Goal: Information Seeking & Learning: Check status

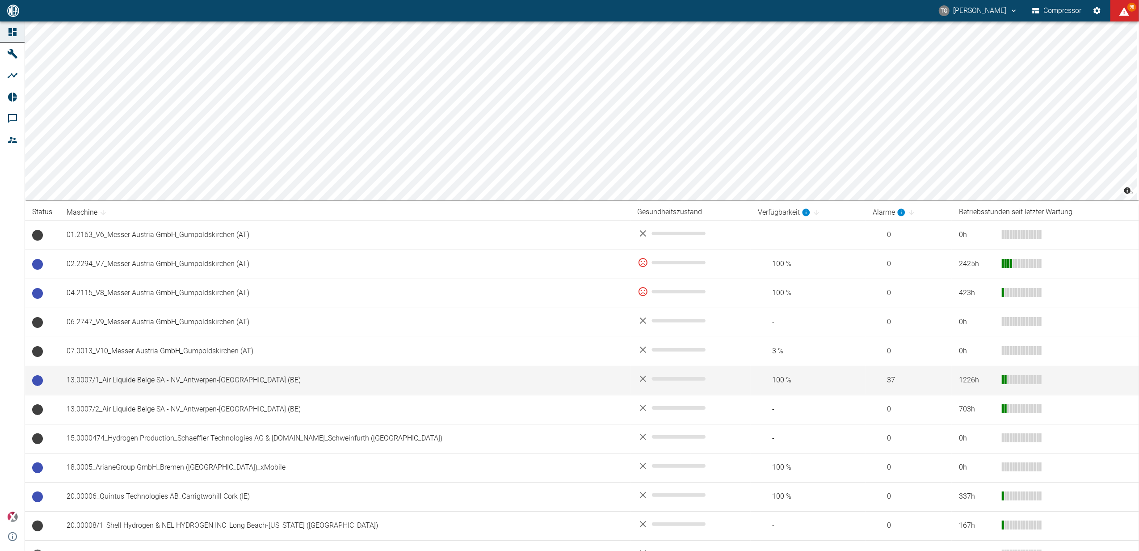
click at [169, 381] on td "13.0007/1_Air Liquide Belge SA - NV_Antwerpen-Lillo (BE)" at bounding box center [344, 380] width 571 height 29
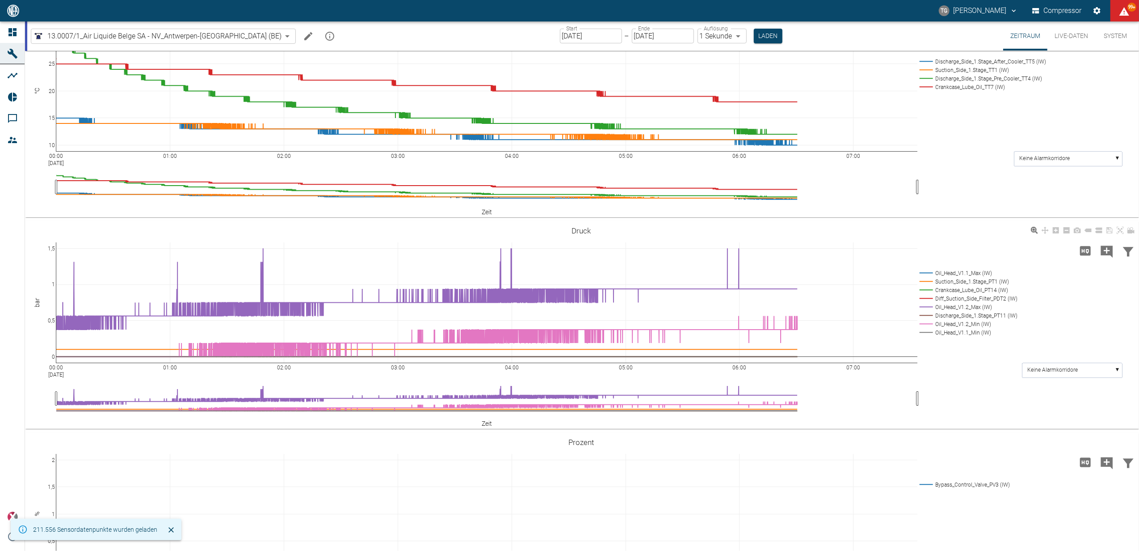
scroll to position [167, 0]
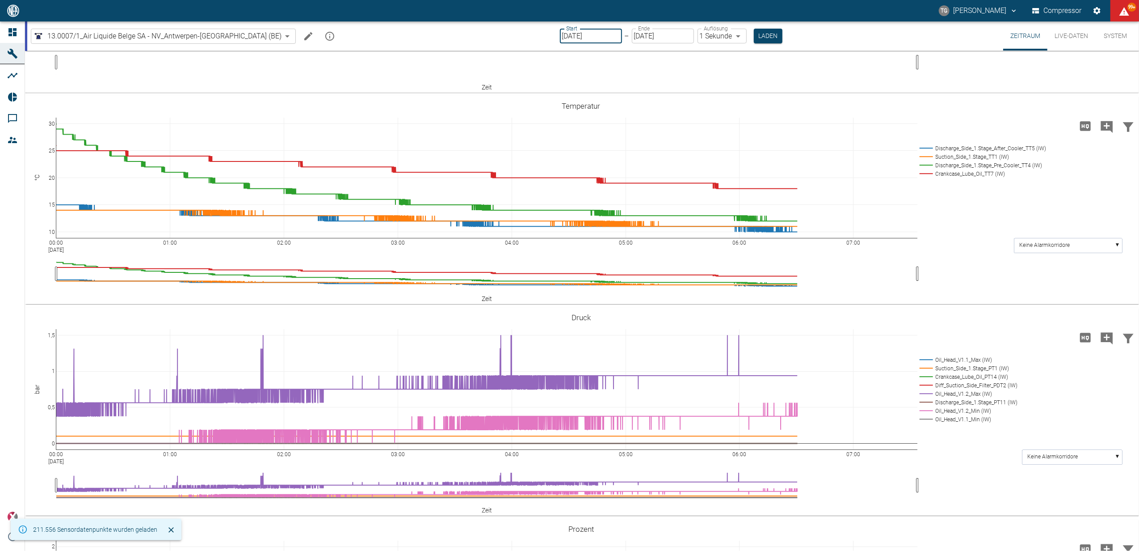
click at [560, 34] on input "[DATE]" at bounding box center [591, 36] width 62 height 15
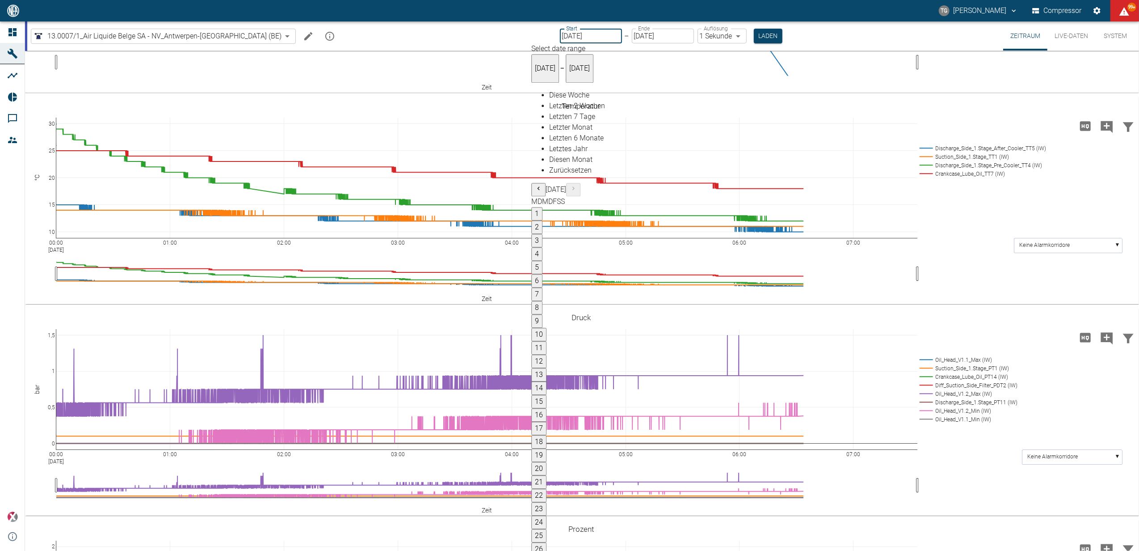
drag, startPoint x: 773, startPoint y: 192, endPoint x: 782, endPoint y: 204, distance: 14.8
type input "[DATE]"
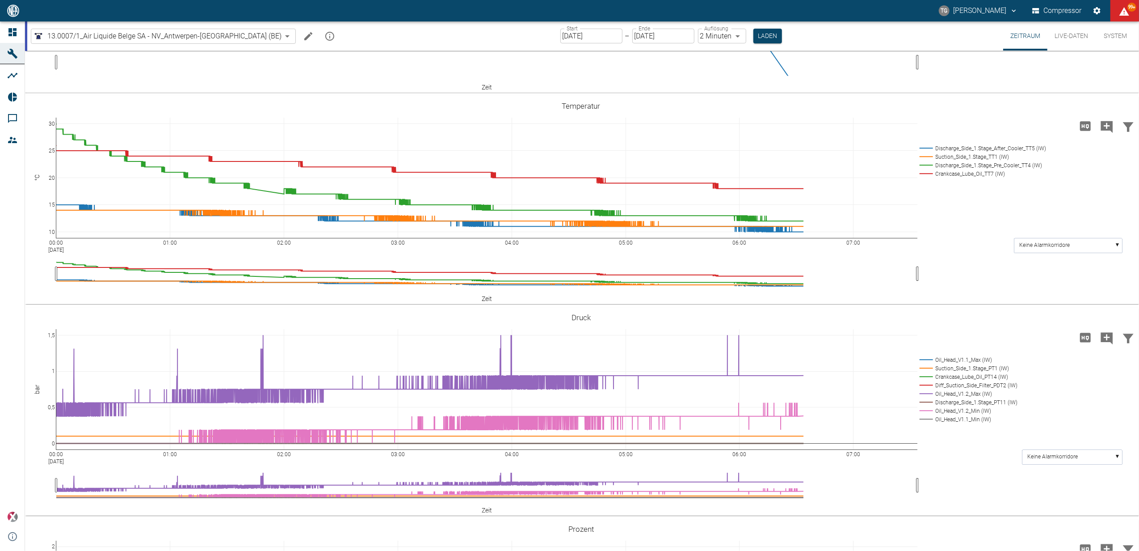
click at [744, 26] on div "Start 23.09.2025 Start – Ende 24.09.2025 Ende Auflösung 2 Minuten 2min Auflösun…" at bounding box center [671, 35] width 222 height 29
click at [753, 38] on button "Laden" at bounding box center [767, 36] width 29 height 15
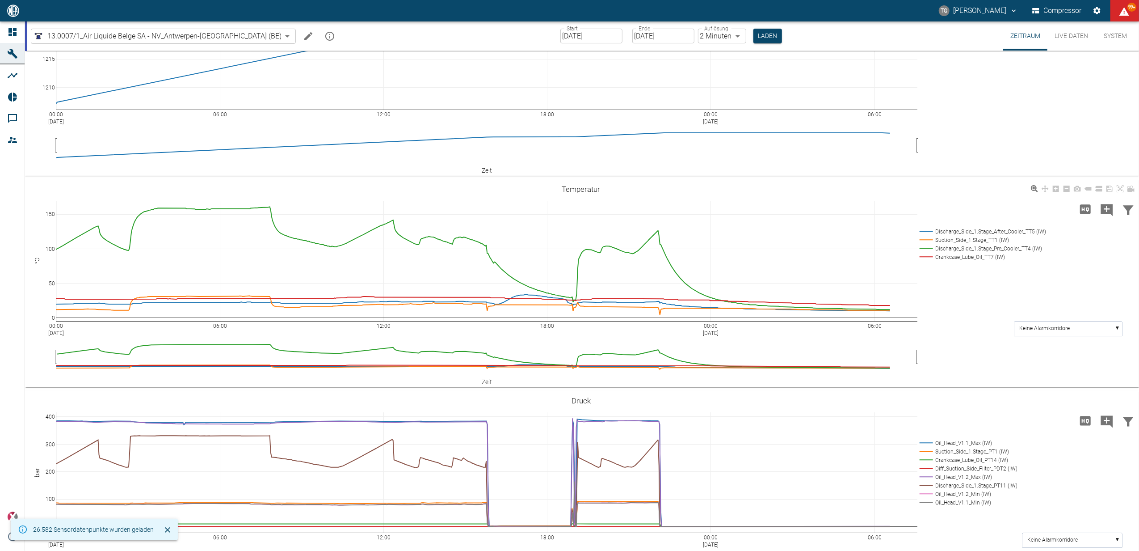
scroll to position [179, 0]
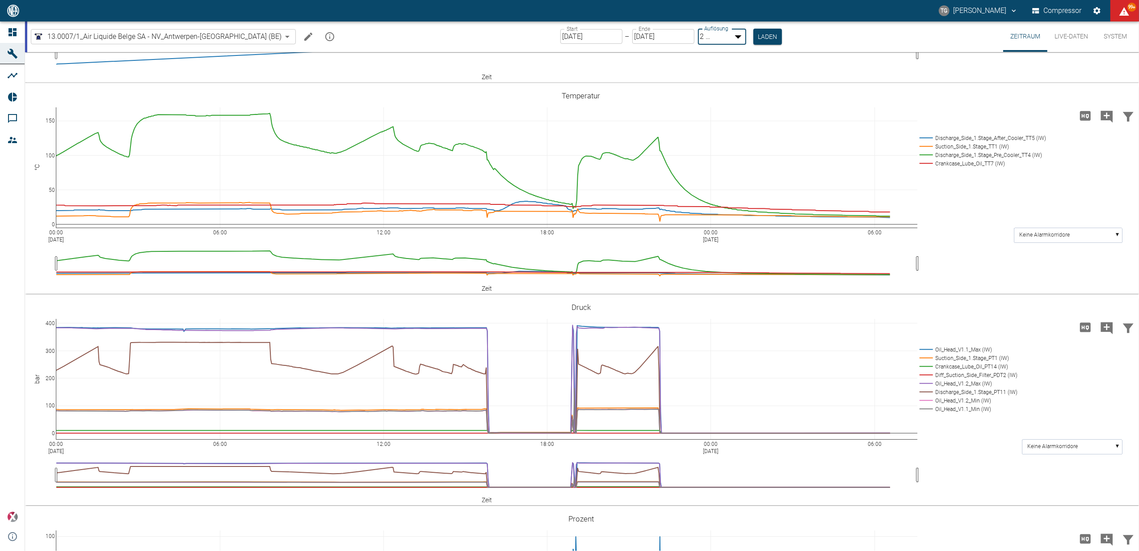
click at [684, 34] on body "TG Thomas Gregoir Compressor 99+ Dashboard Maschinen Analysen Reports Kommentar…" at bounding box center [569, 275] width 1139 height 551
type input "1sec"
click at [754, 32] on button "Laden" at bounding box center [768, 36] width 29 height 15
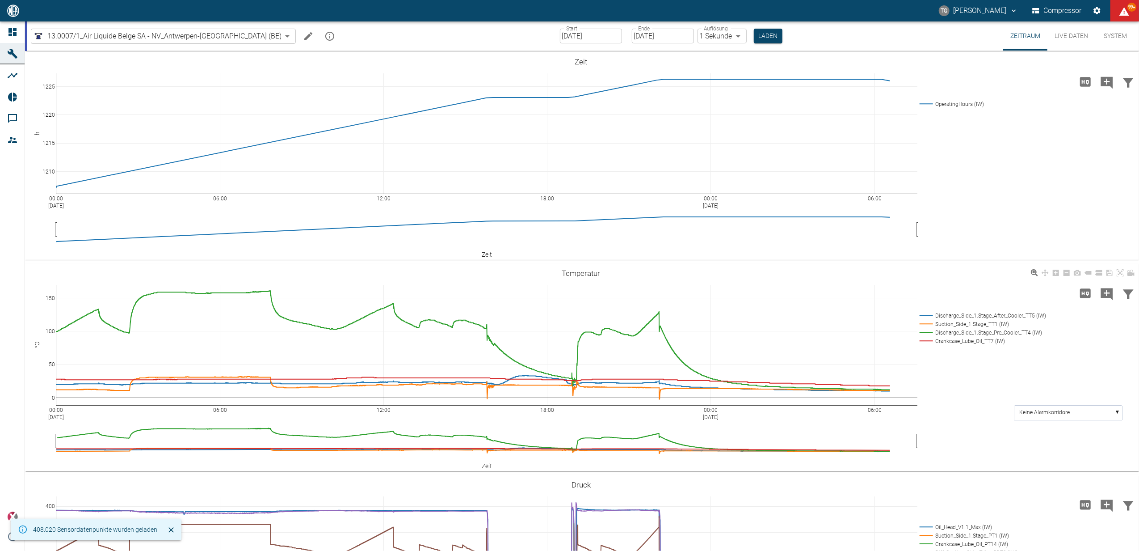
scroll to position [346, 0]
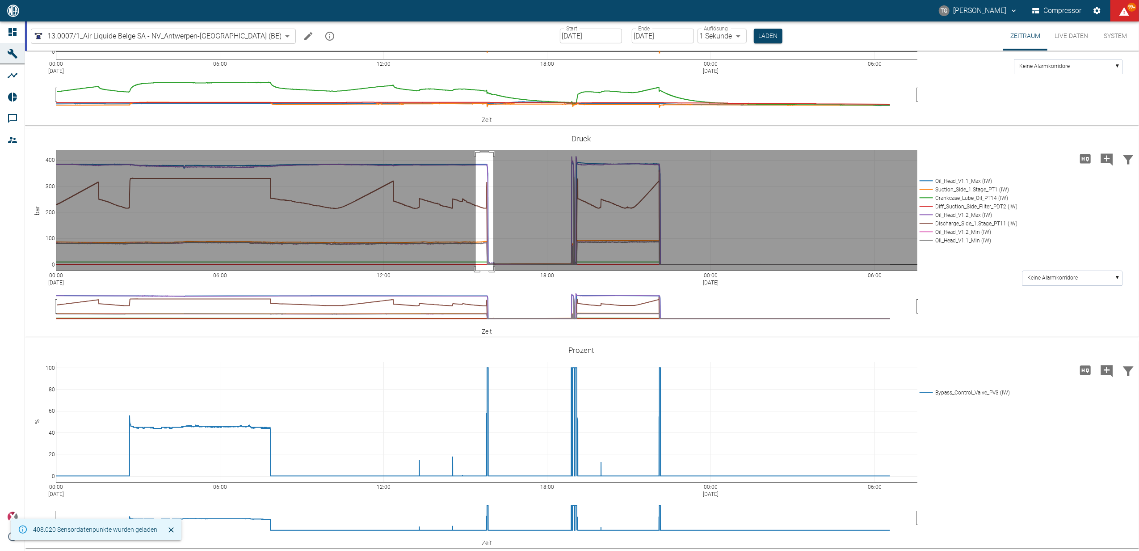
drag, startPoint x: 476, startPoint y: 152, endPoint x: 493, endPoint y: 282, distance: 130.8
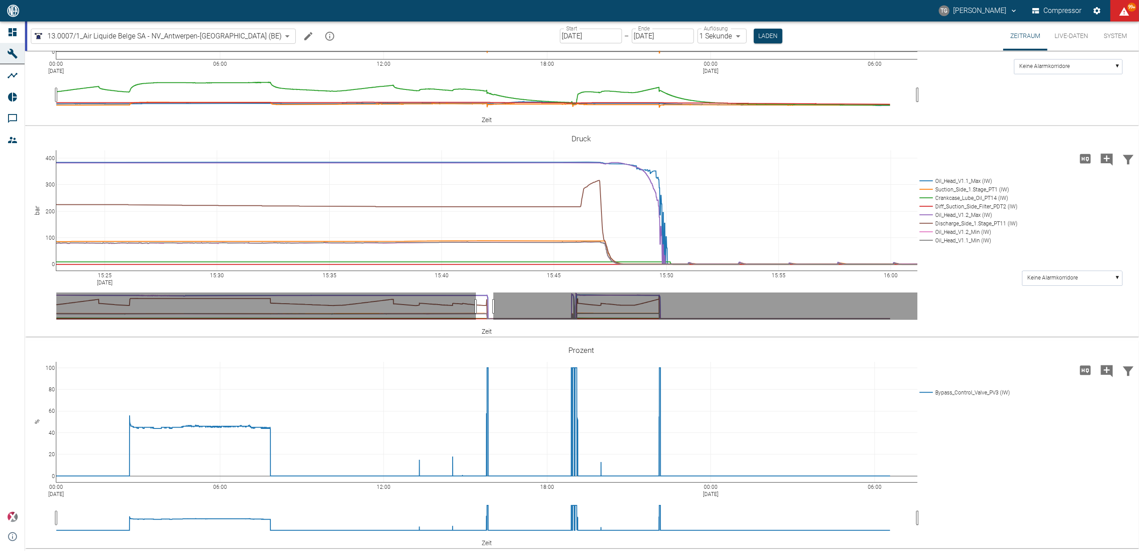
drag, startPoint x: 1117, startPoint y: 136, endPoint x: 1124, endPoint y: 160, distance: 24.7
click at [1119, 136] on icon at bounding box center [1120, 138] width 7 height 7
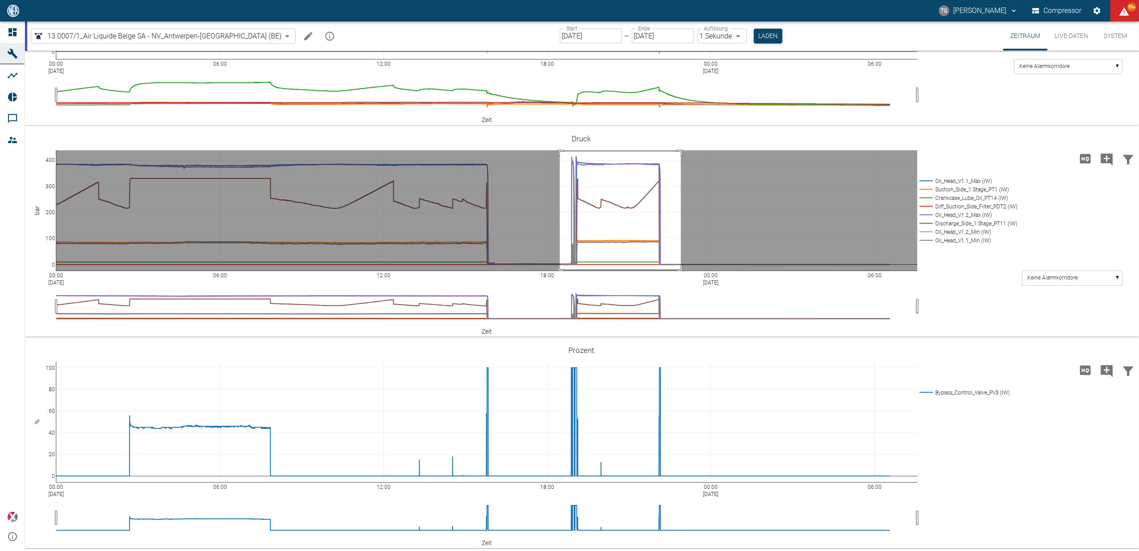
drag, startPoint x: 560, startPoint y: 151, endPoint x: 681, endPoint y: 269, distance: 168.8
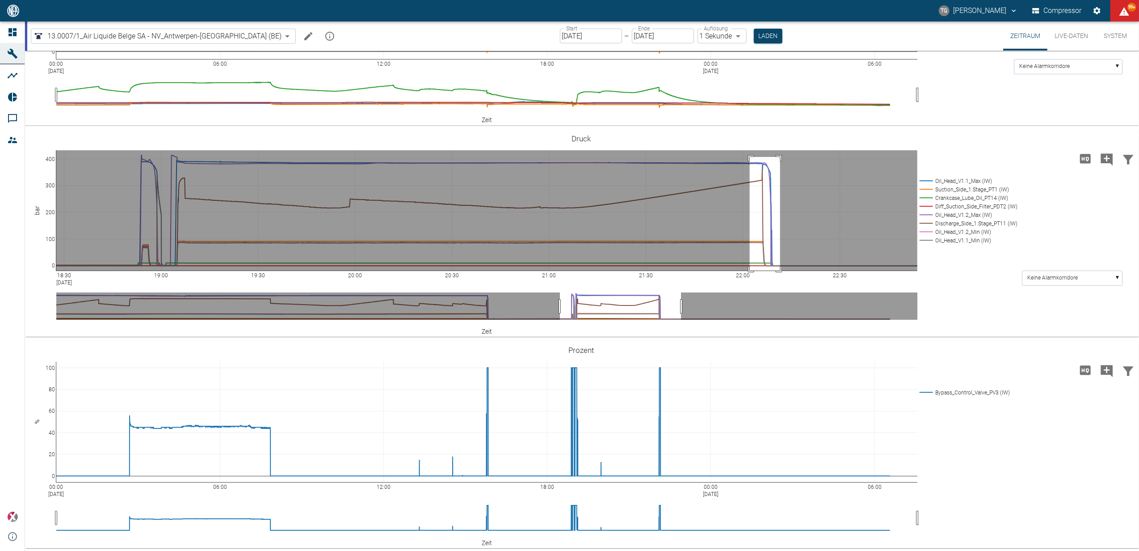
drag, startPoint x: 750, startPoint y: 156, endPoint x: 780, endPoint y: 288, distance: 134.8
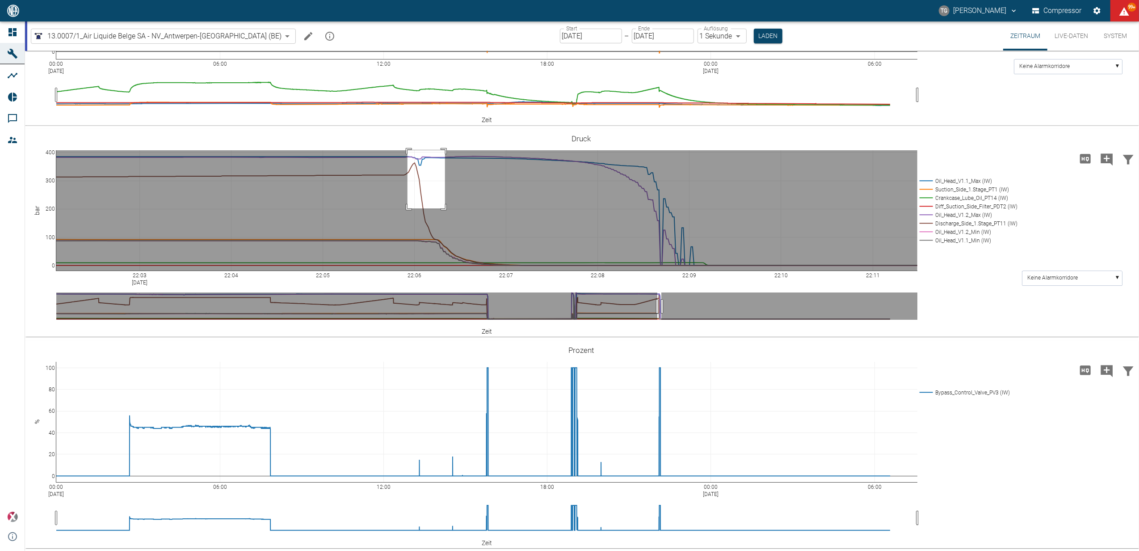
drag, startPoint x: 408, startPoint y: 149, endPoint x: 445, endPoint y: 208, distance: 69.5
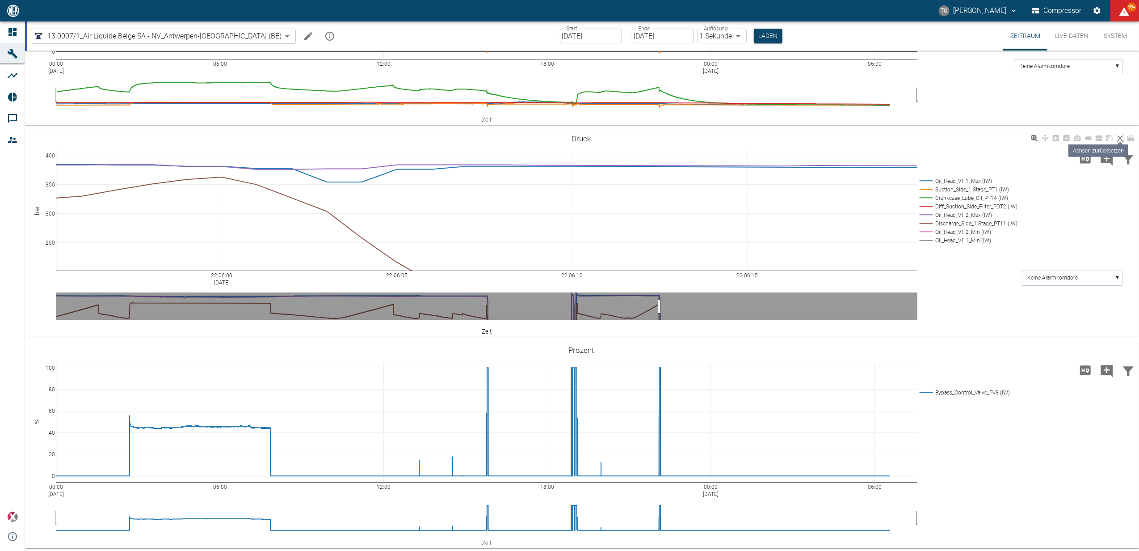
click at [1119, 138] on icon at bounding box center [1120, 138] width 7 height 7
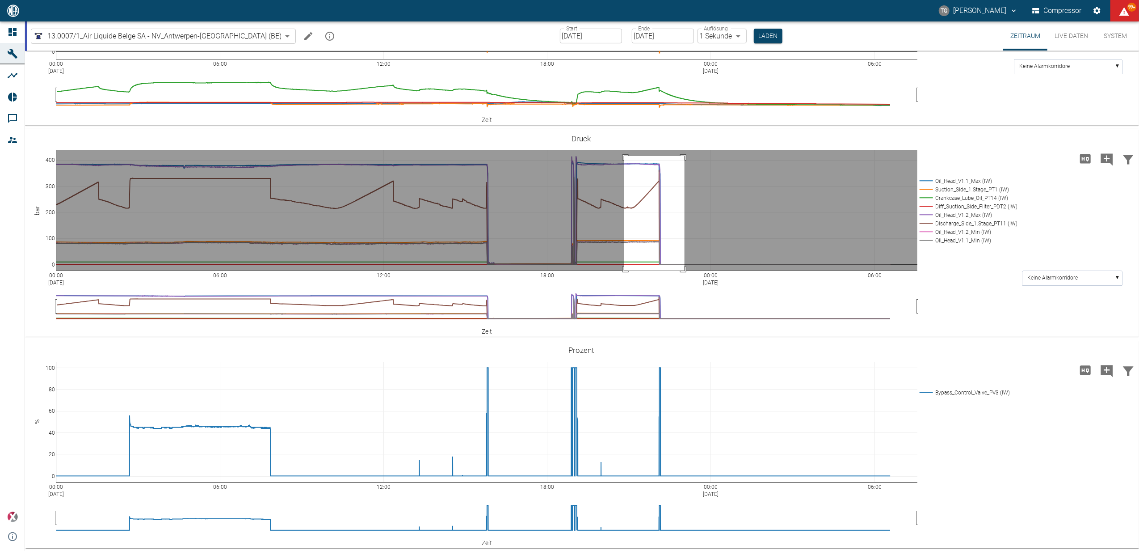
drag, startPoint x: 624, startPoint y: 156, endPoint x: 685, endPoint y: 270, distance: 129.7
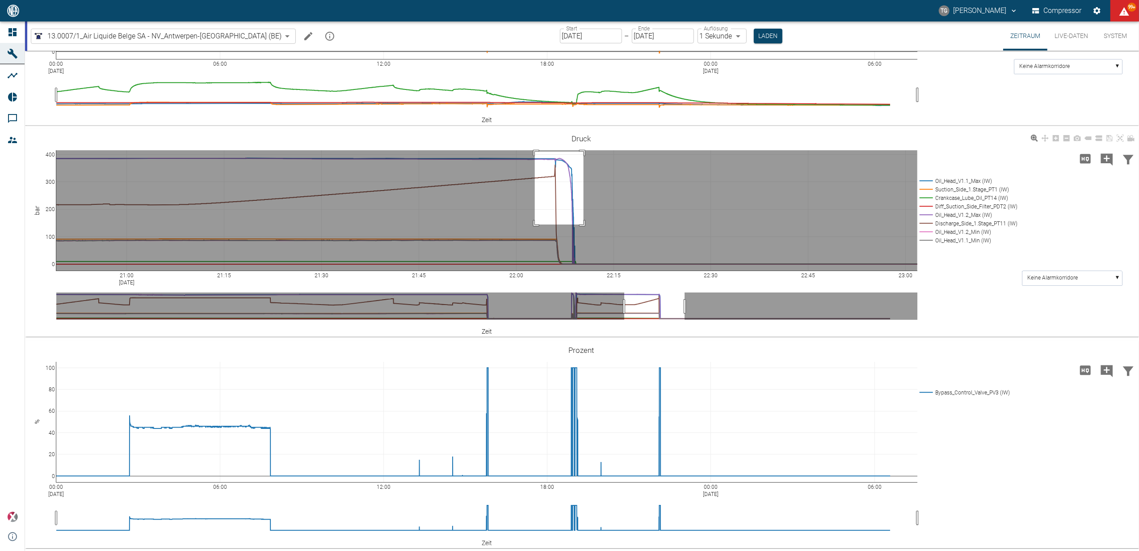
drag, startPoint x: 535, startPoint y: 151, endPoint x: 584, endPoint y: 244, distance: 104.5
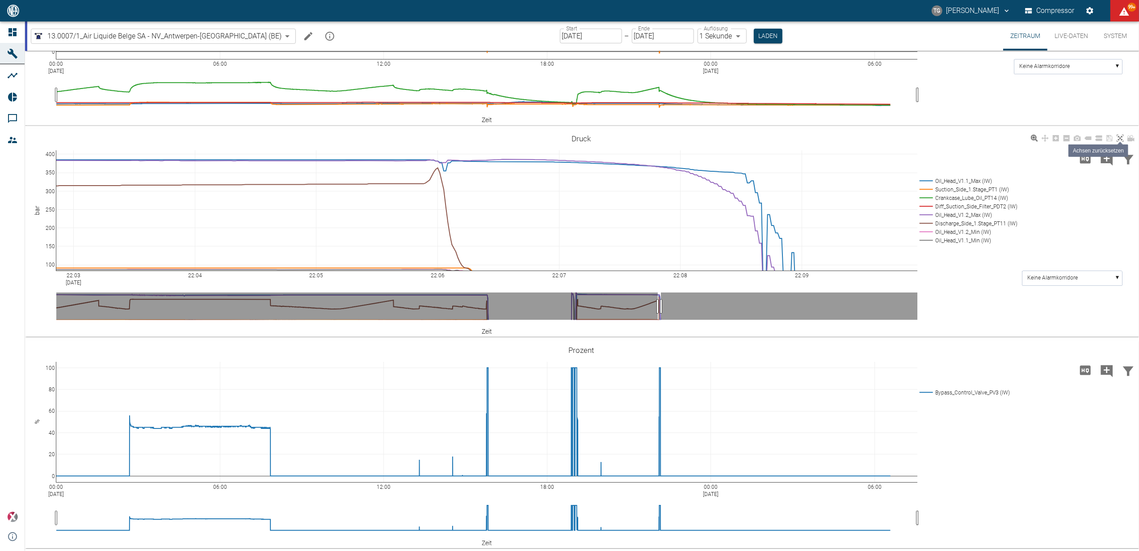
click at [1117, 139] on icon at bounding box center [1120, 138] width 7 height 7
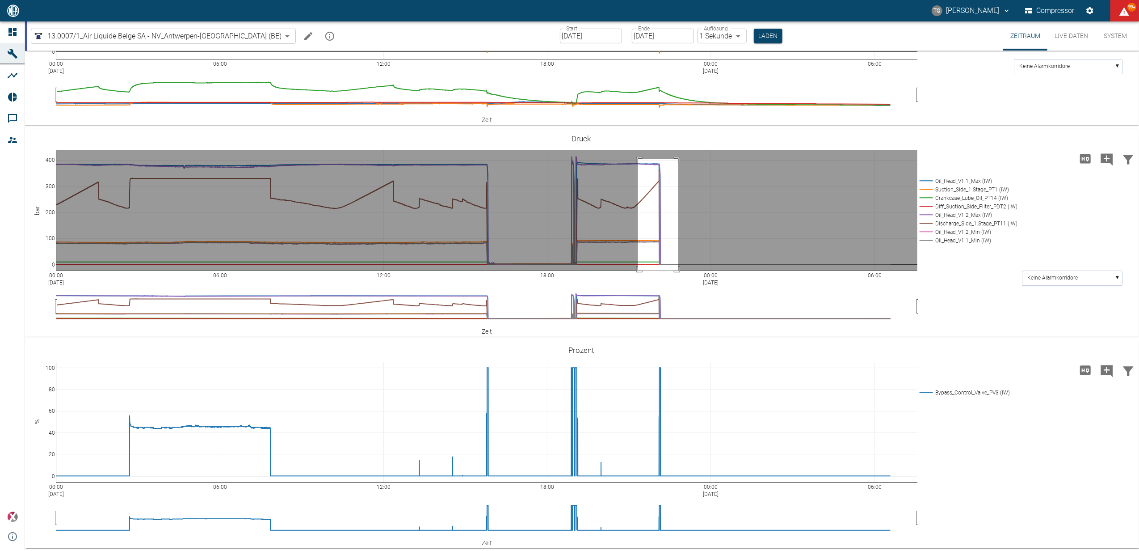
drag, startPoint x: 638, startPoint y: 158, endPoint x: 678, endPoint y: 271, distance: 119.6
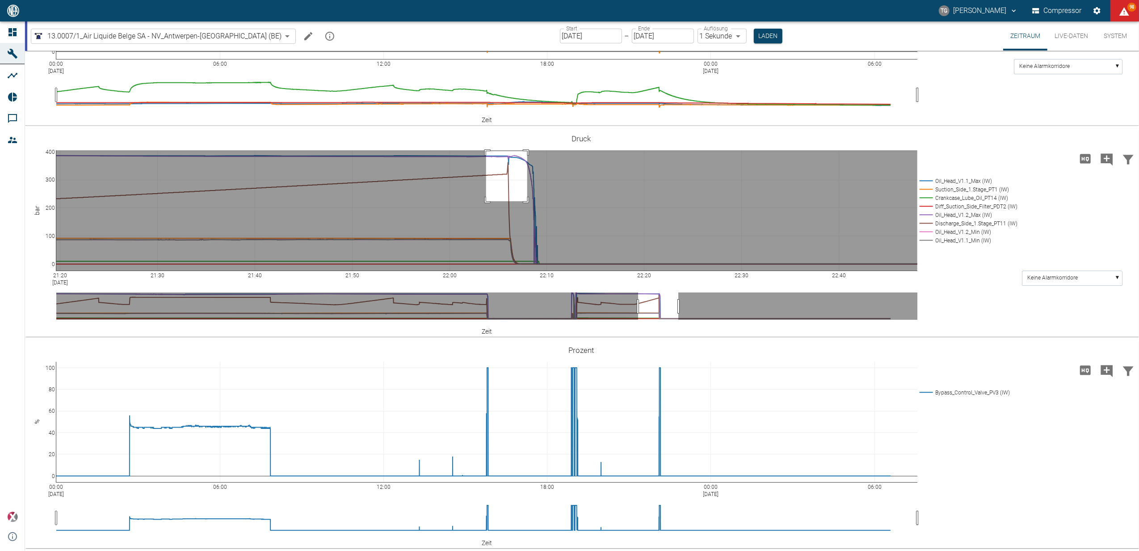
drag, startPoint x: 486, startPoint y: 151, endPoint x: 527, endPoint y: 201, distance: 64.8
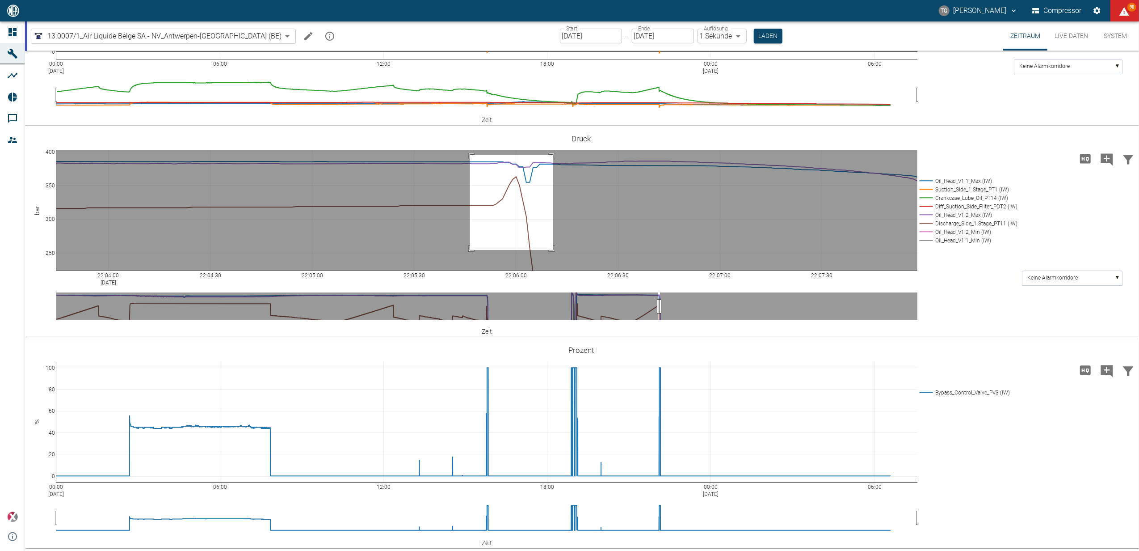
drag, startPoint x: 470, startPoint y: 154, endPoint x: 553, endPoint y: 249, distance: 126.4
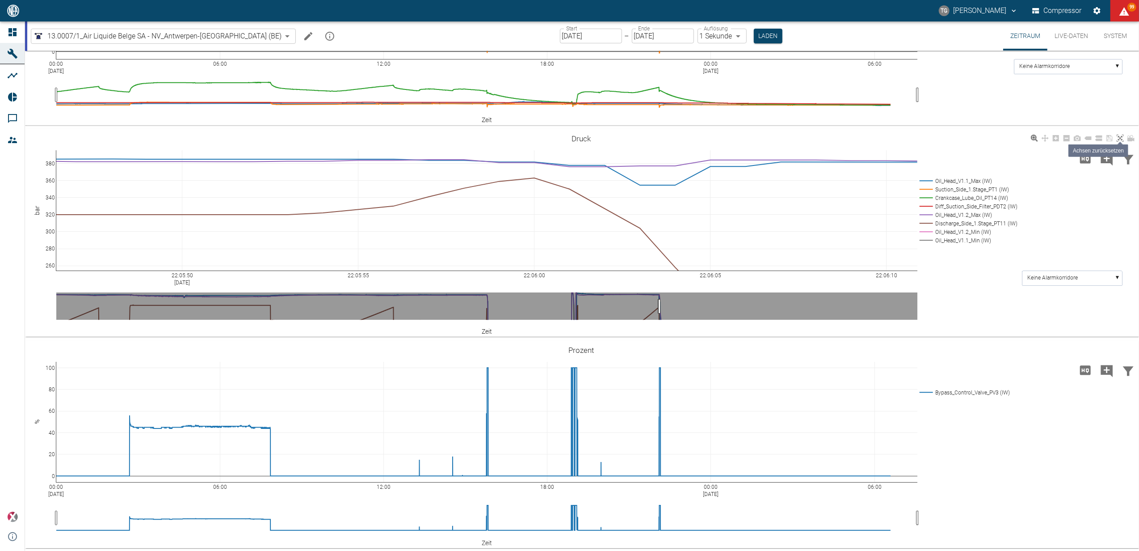
click at [1122, 135] on icon at bounding box center [1120, 138] width 7 height 7
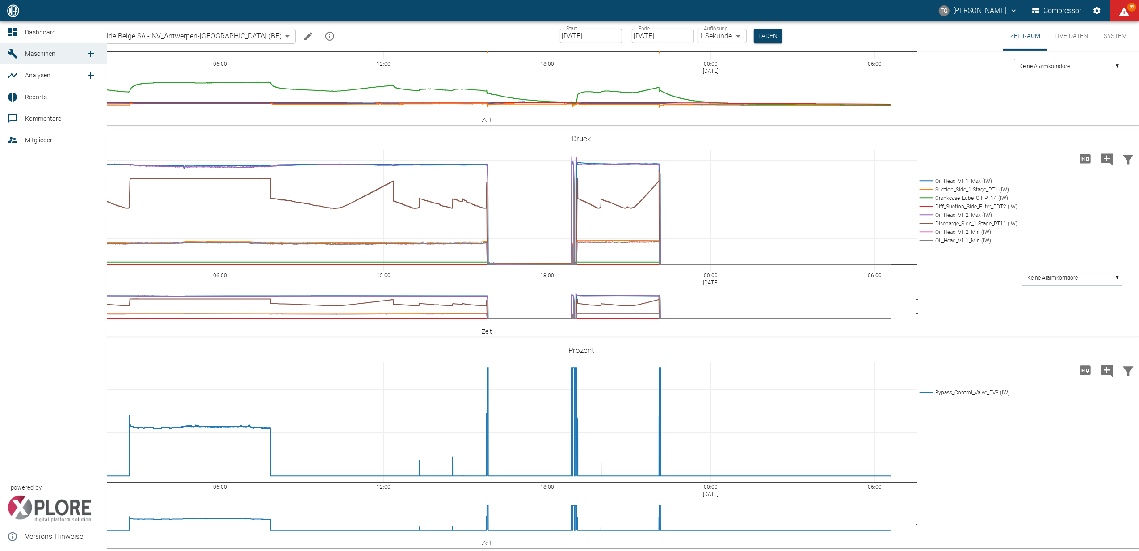
click at [16, 35] on icon at bounding box center [12, 32] width 8 height 8
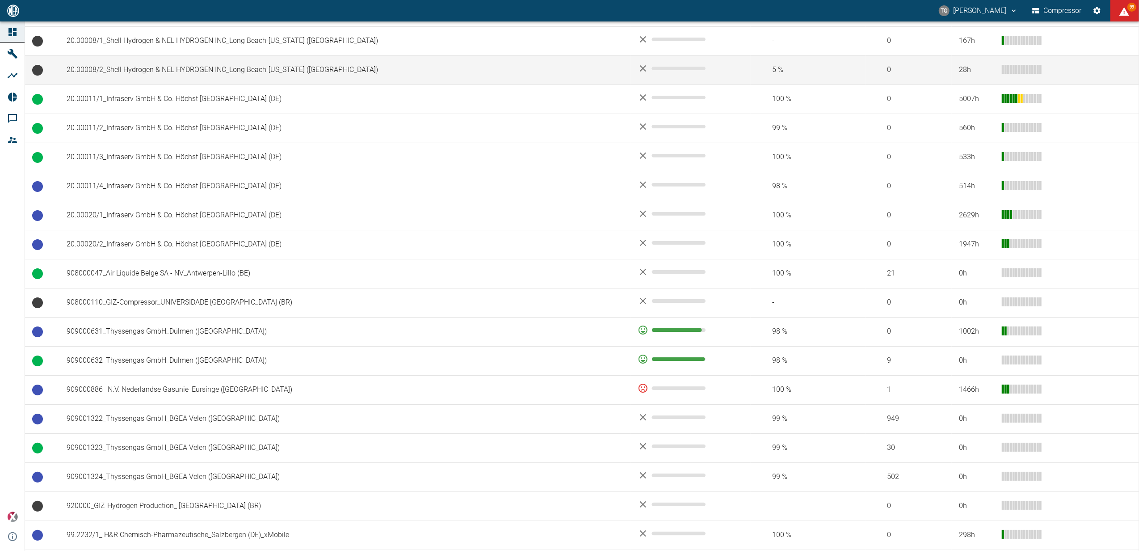
scroll to position [536, 0]
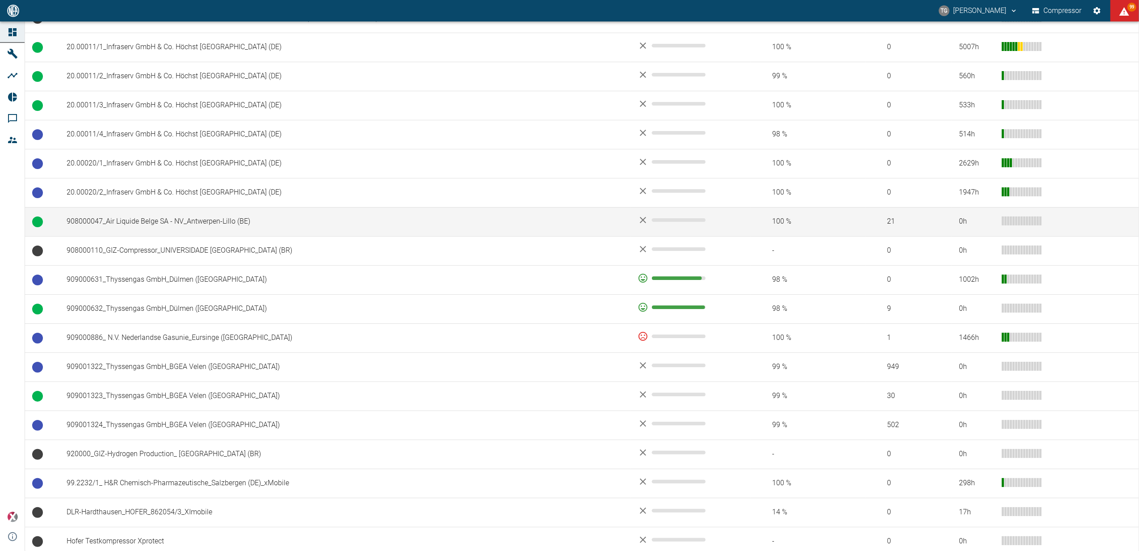
click at [139, 227] on td "908000047_Air Liquide Belge SA - NV_Antwerpen-Lillo (BE)" at bounding box center [344, 221] width 571 height 29
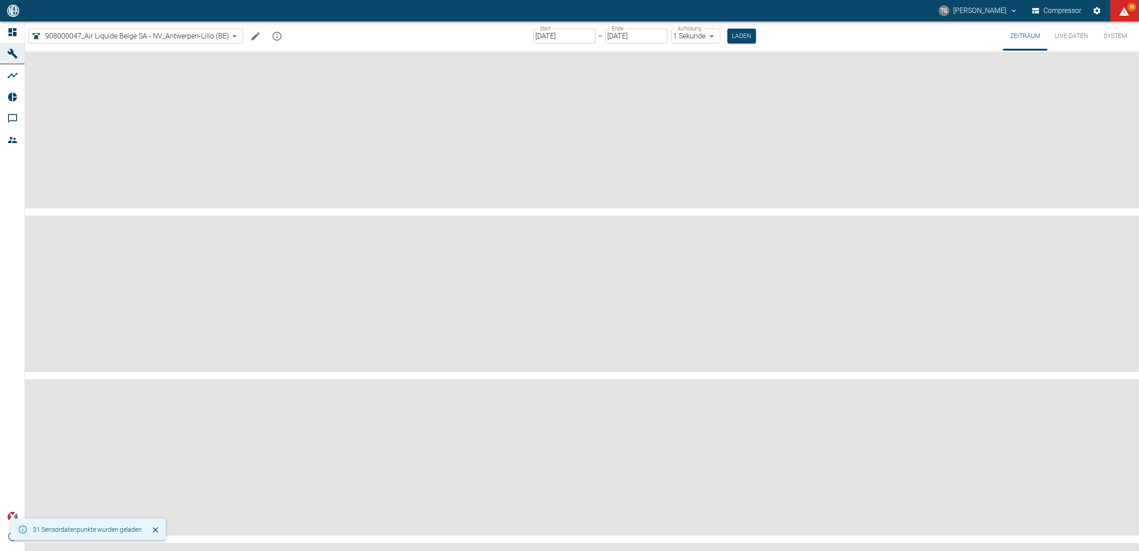
click at [551, 31] on input "24.09.2025" at bounding box center [565, 36] width 62 height 15
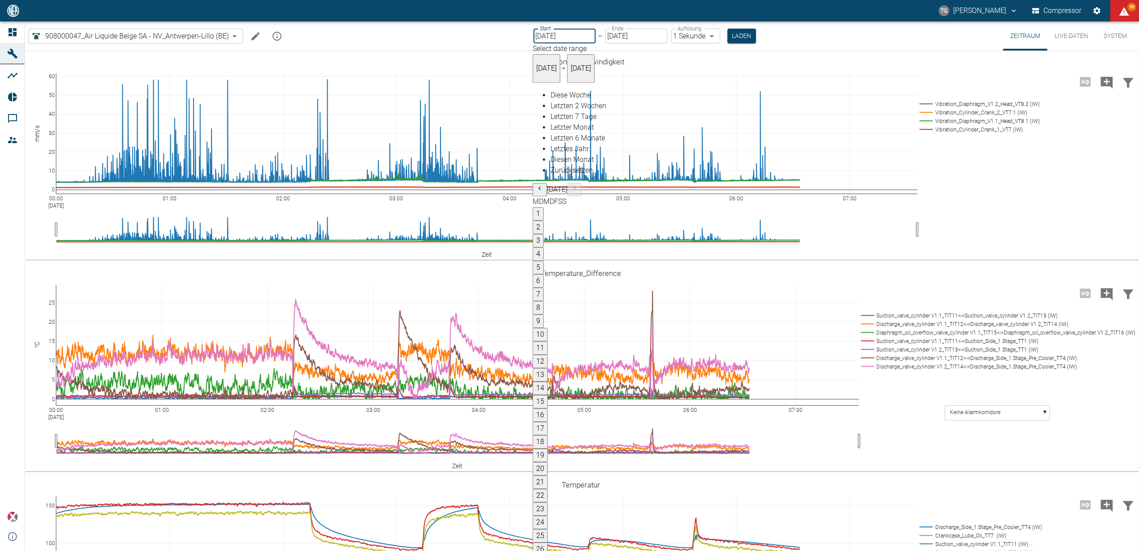
click at [553, 33] on input "24.09.2025" at bounding box center [565, 36] width 62 height 15
type input "23.09.2025"
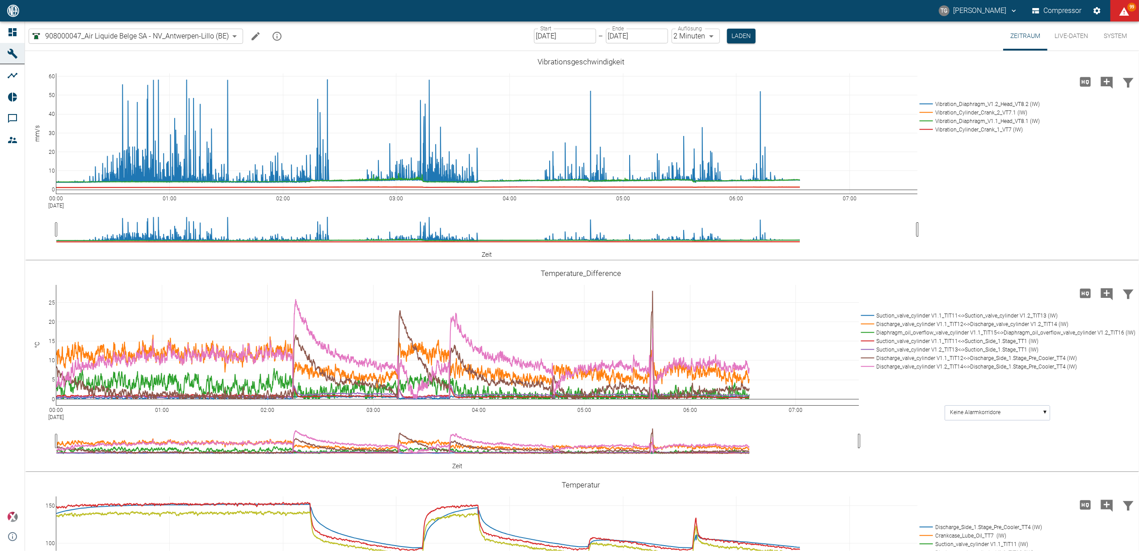
click at [702, 31] on body "TG Thomas Gregoir Compressor 99 Dashboard Maschinen Analysen Reports Kommentare…" at bounding box center [569, 275] width 1139 height 551
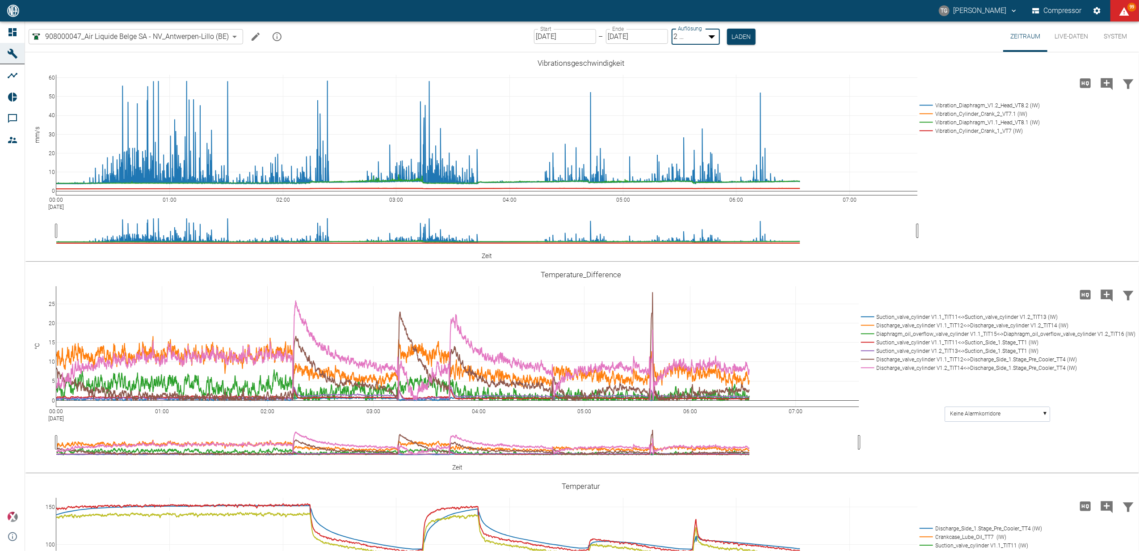
type input "1sec"
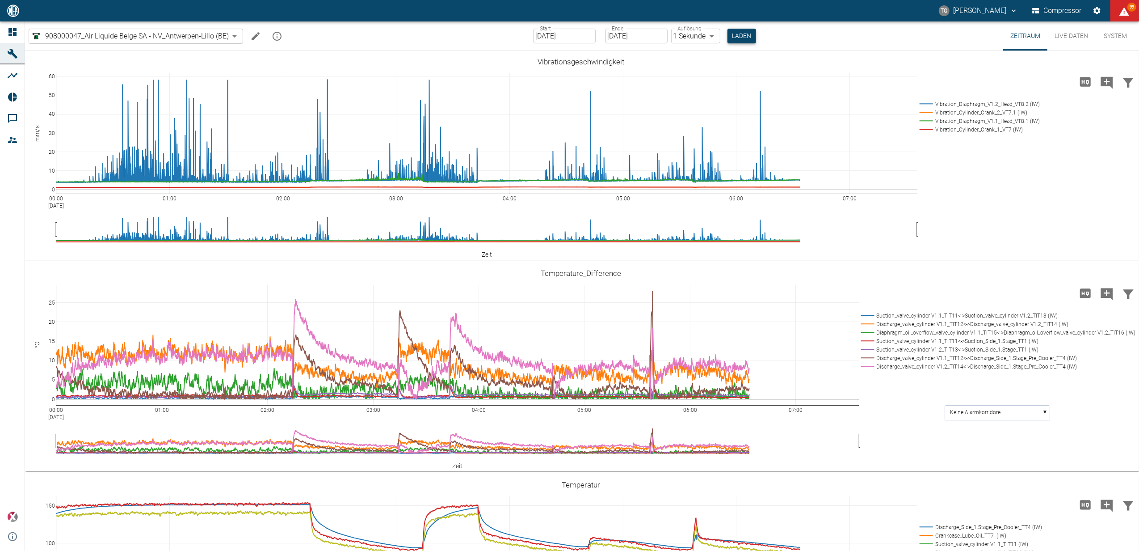
click at [744, 34] on button "Laden" at bounding box center [742, 36] width 29 height 15
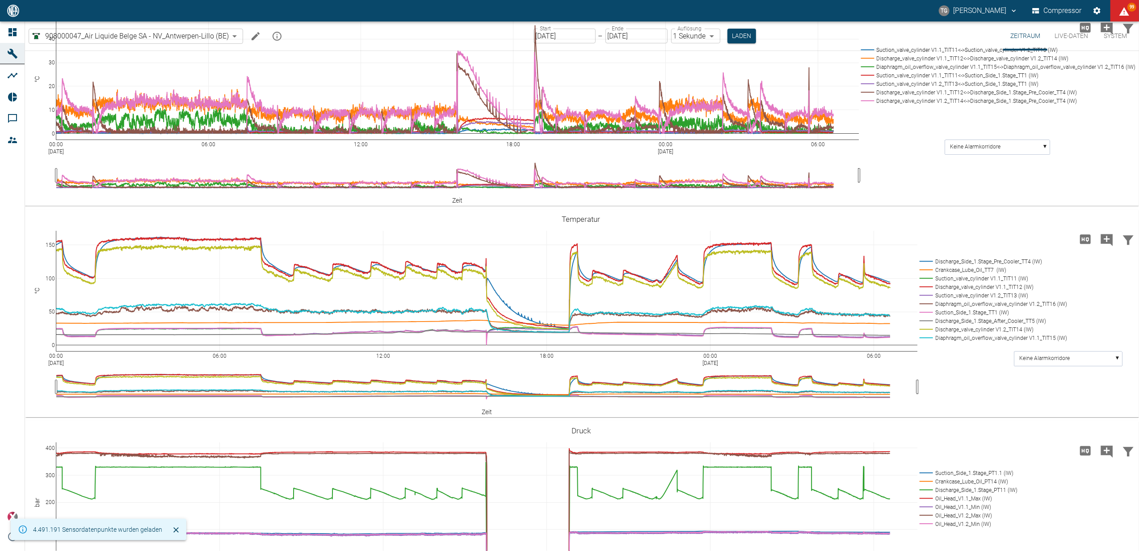
scroll to position [417, 0]
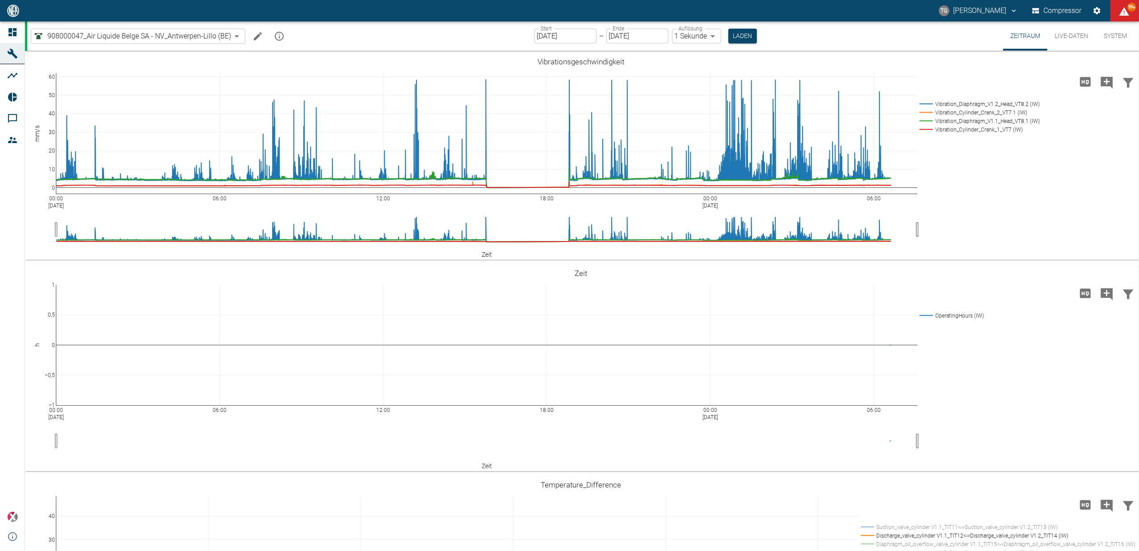
scroll to position [655, 0]
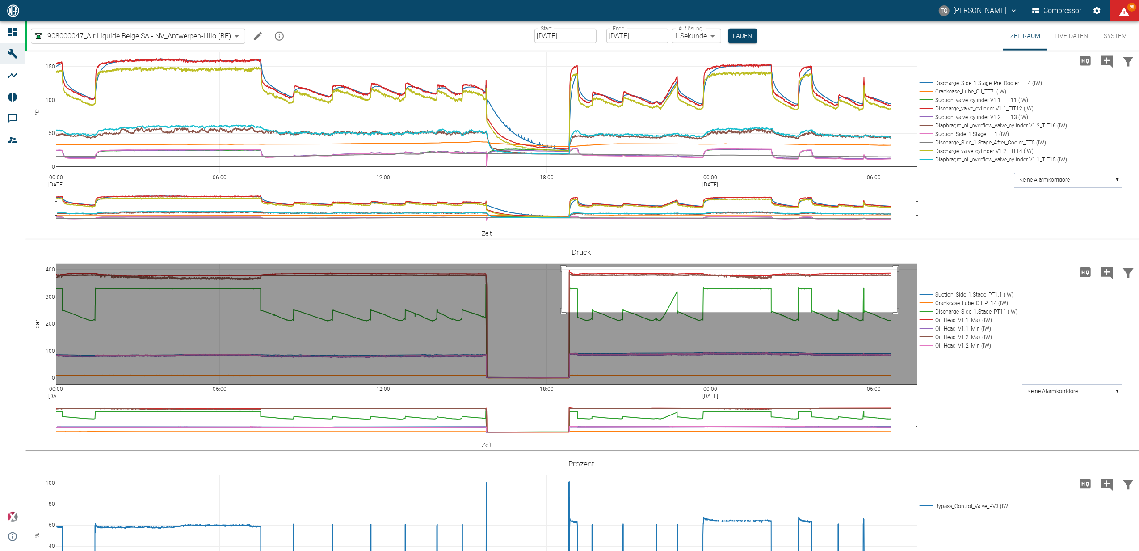
drag, startPoint x: 562, startPoint y: 266, endPoint x: 897, endPoint y: 311, distance: 338.2
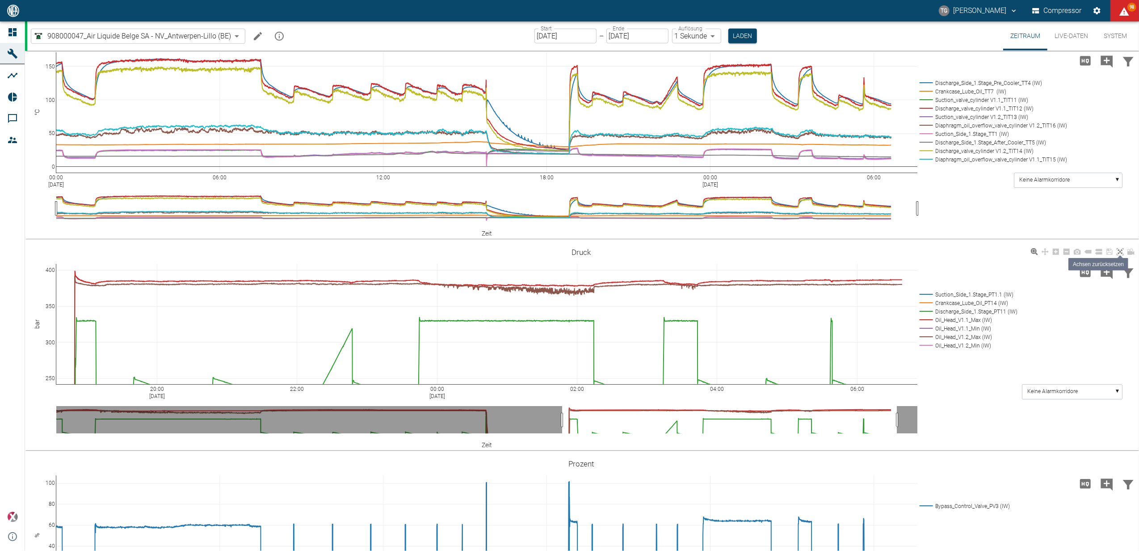
click at [1115, 249] on link at bounding box center [1120, 252] width 11 height 10
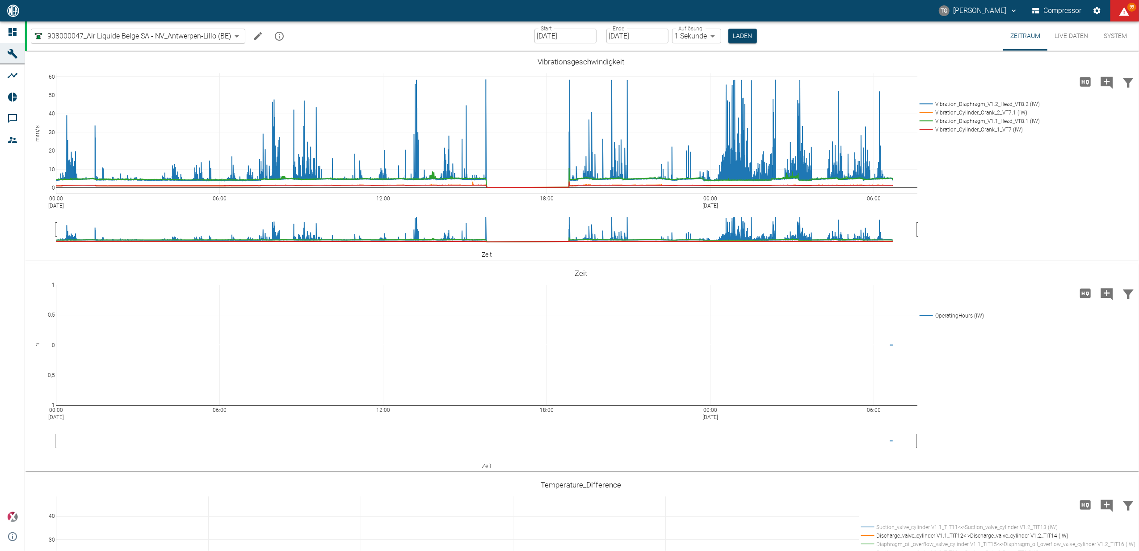
scroll to position [655, 0]
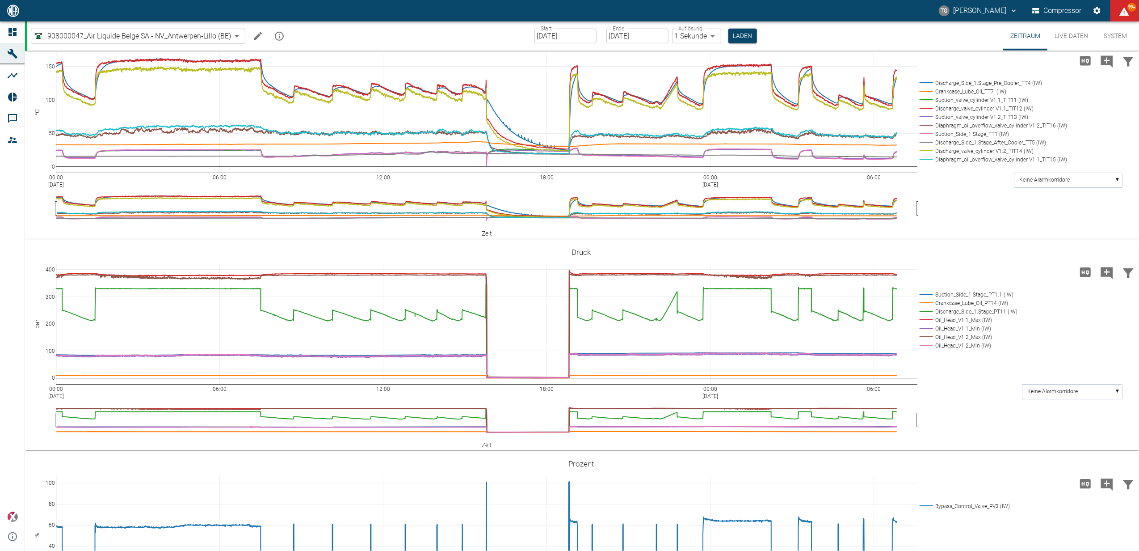
click at [1069, 38] on button "Live-Daten" at bounding box center [1071, 35] width 48 height 29
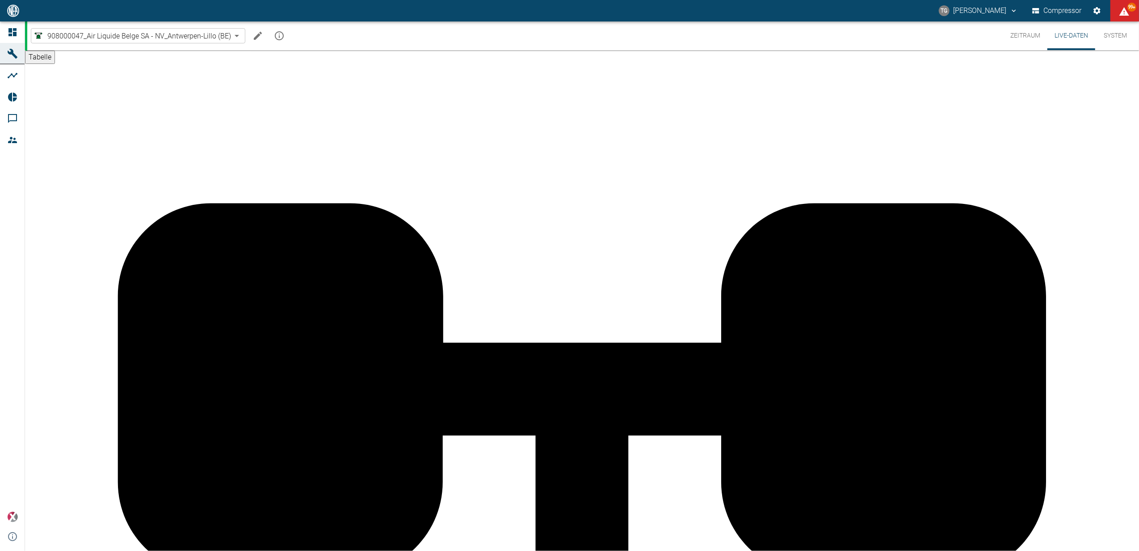
scroll to position [59, 0]
type input "10"
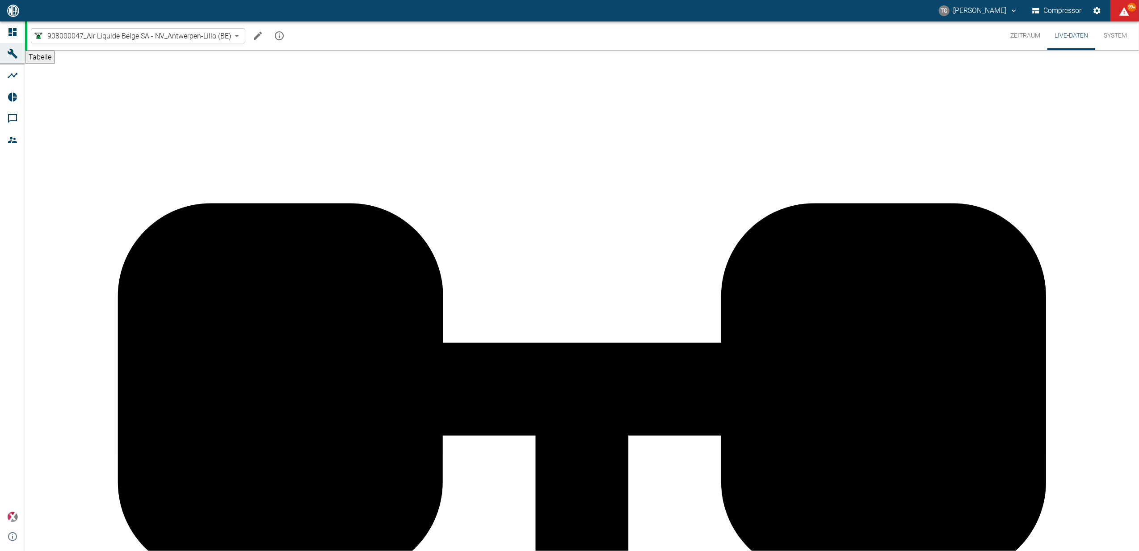
type input "10"
type input "1"
type input "7"
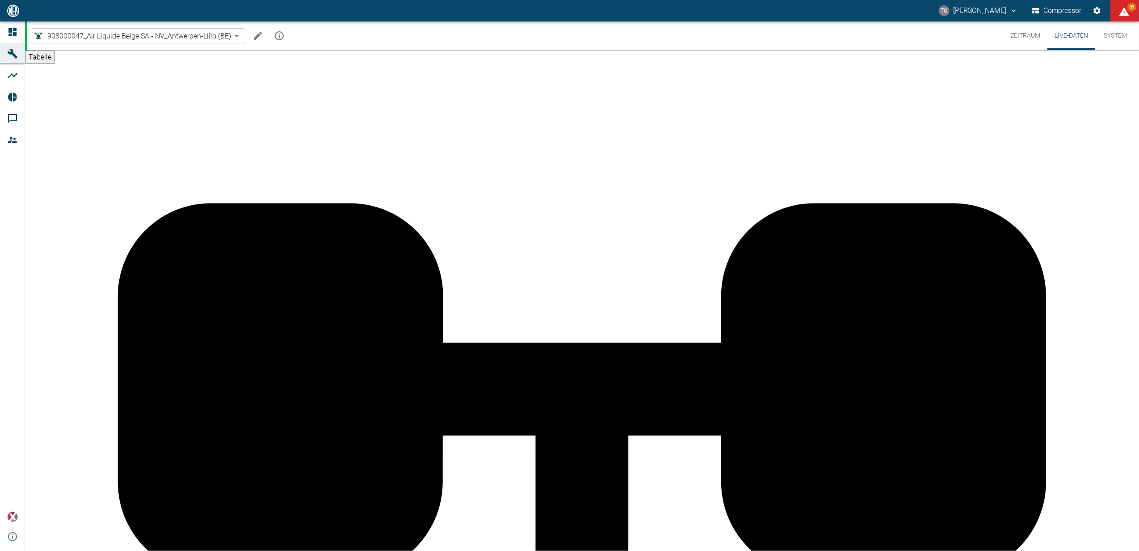
type input "7"
type input "10"
drag, startPoint x: 889, startPoint y: 335, endPoint x: 895, endPoint y: 340, distance: 7.3
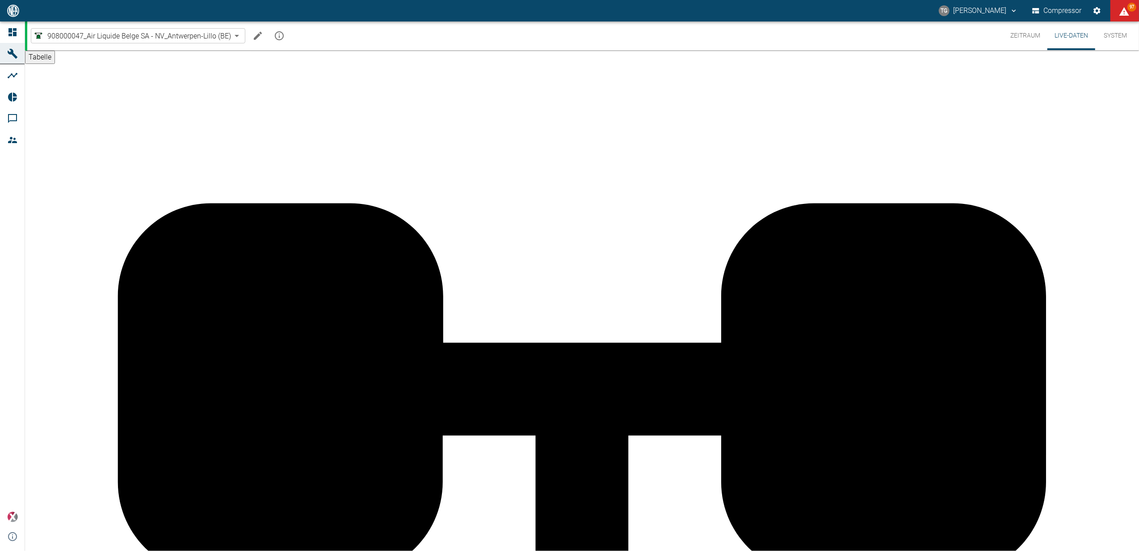
type input "1"
type input "7"
type input "10"
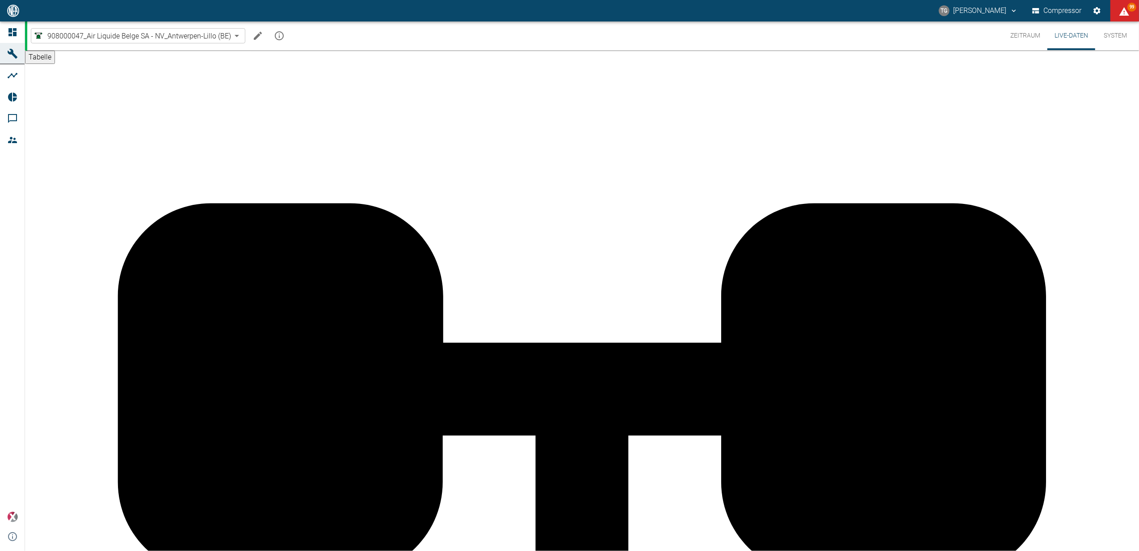
type input "1"
type input "7"
type input "10"
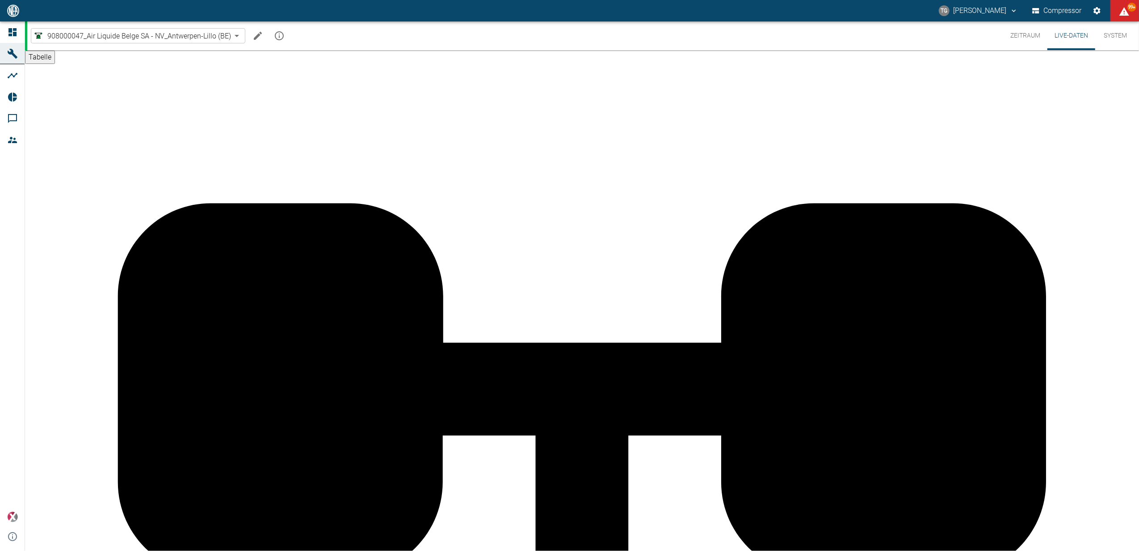
click at [1034, 32] on button "Zeitraum" at bounding box center [1025, 35] width 44 height 29
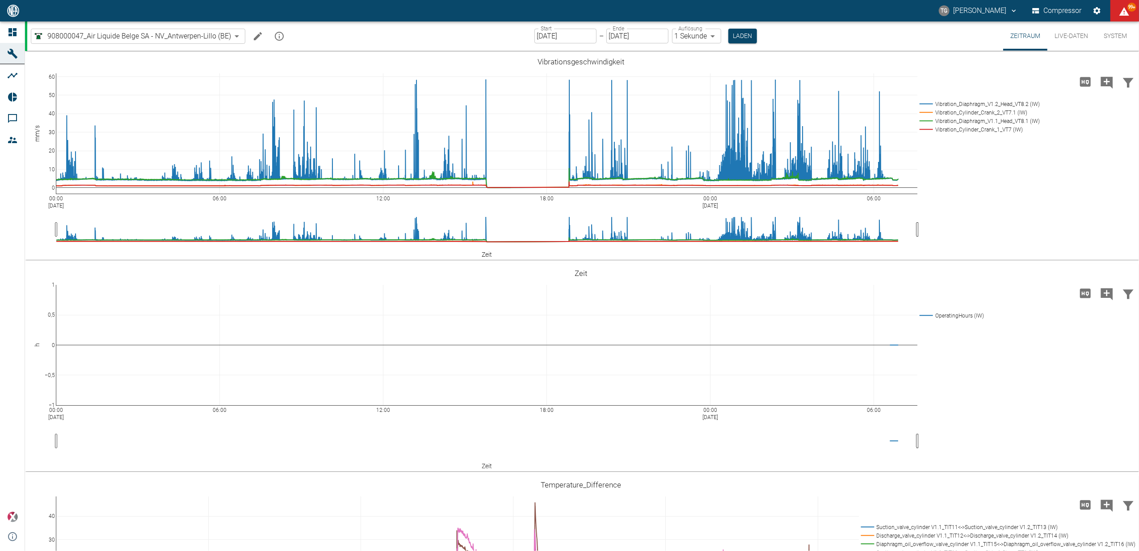
scroll to position [596, 0]
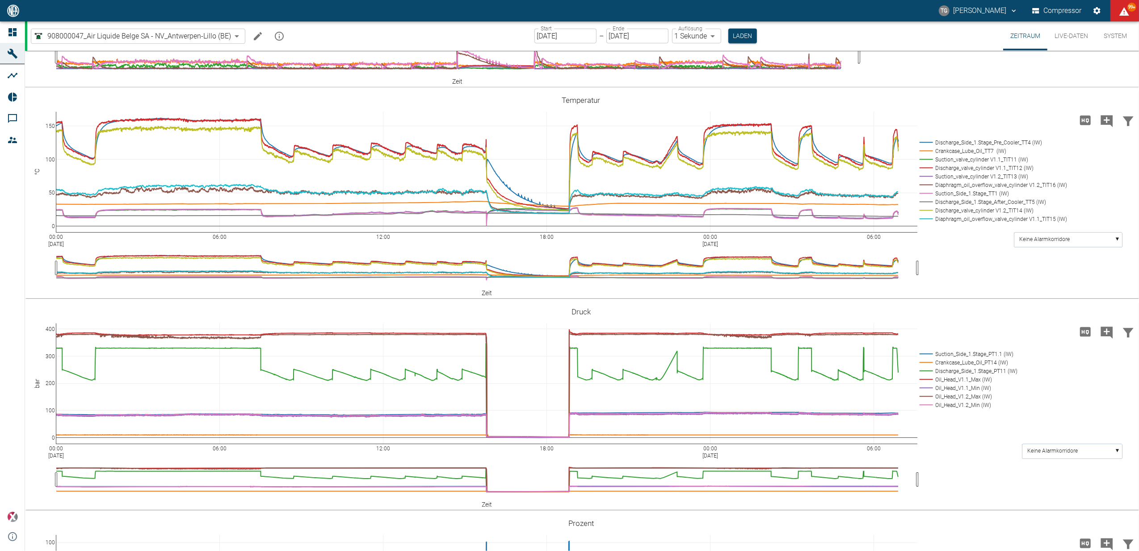
click at [562, 38] on input "23.09.2025" at bounding box center [565, 36] width 62 height 15
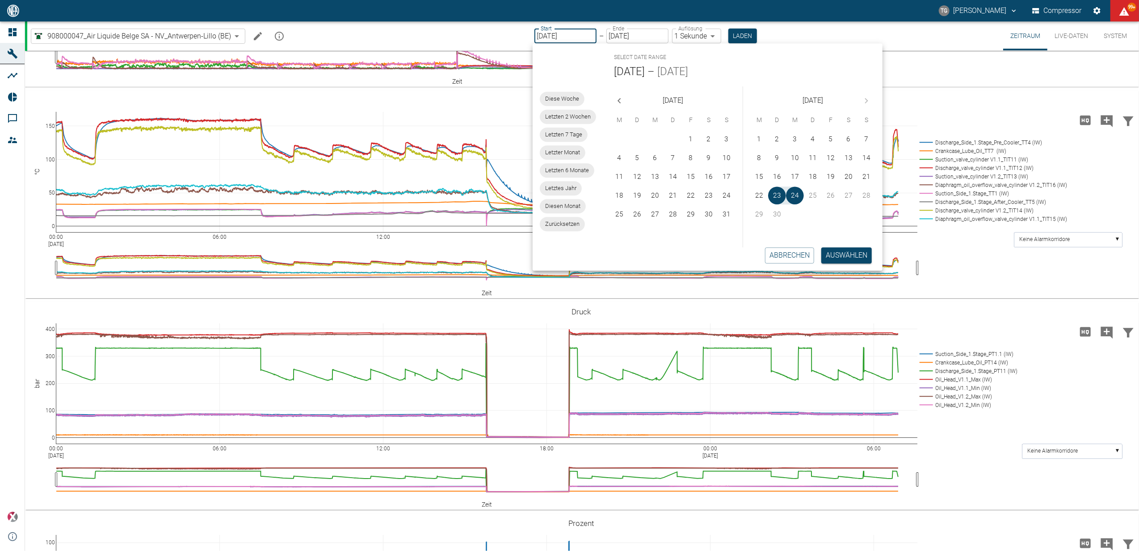
click at [618, 104] on icon "Previous month" at bounding box center [619, 100] width 11 height 11
click at [673, 135] on button "1" at bounding box center [673, 139] width 18 height 18
type input "01.05.2025"
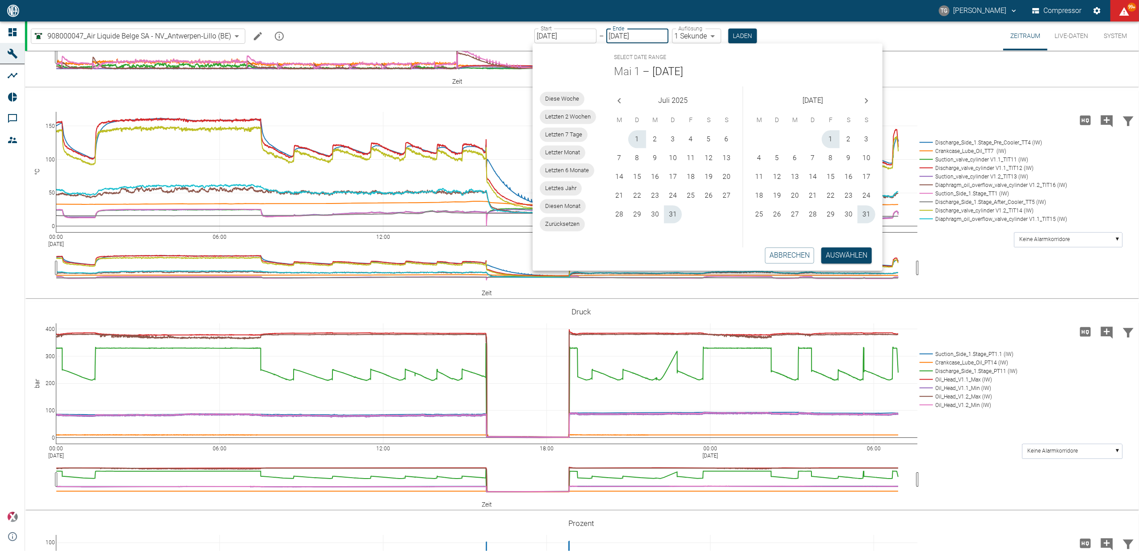
click at [687, 29] on label "Auflösung" at bounding box center [690, 29] width 24 height 8
type input "10min"
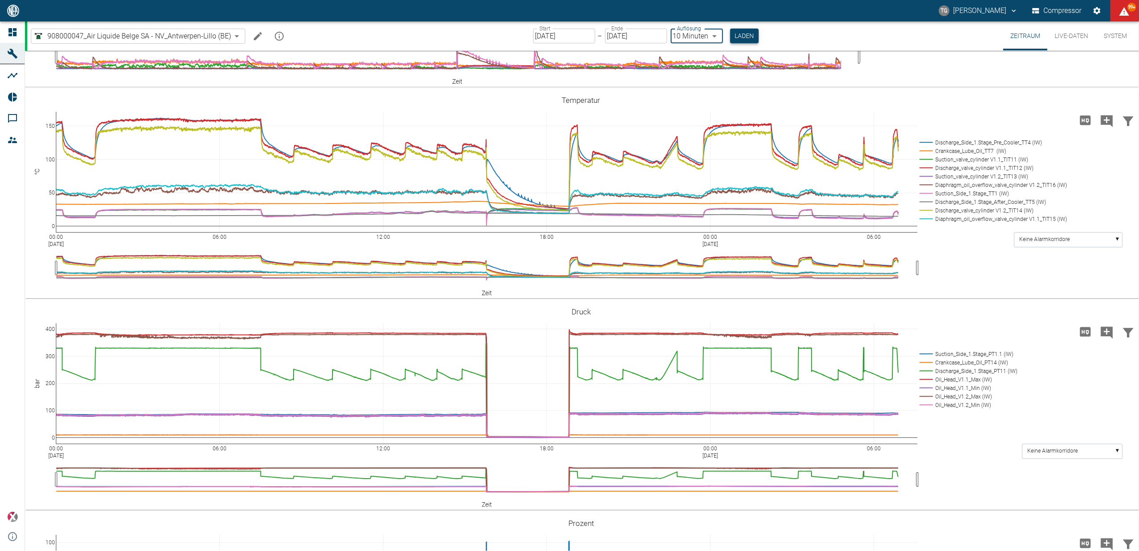
click at [740, 33] on button "Laden" at bounding box center [744, 36] width 29 height 15
click at [739, 38] on button "Laden" at bounding box center [744, 36] width 29 height 15
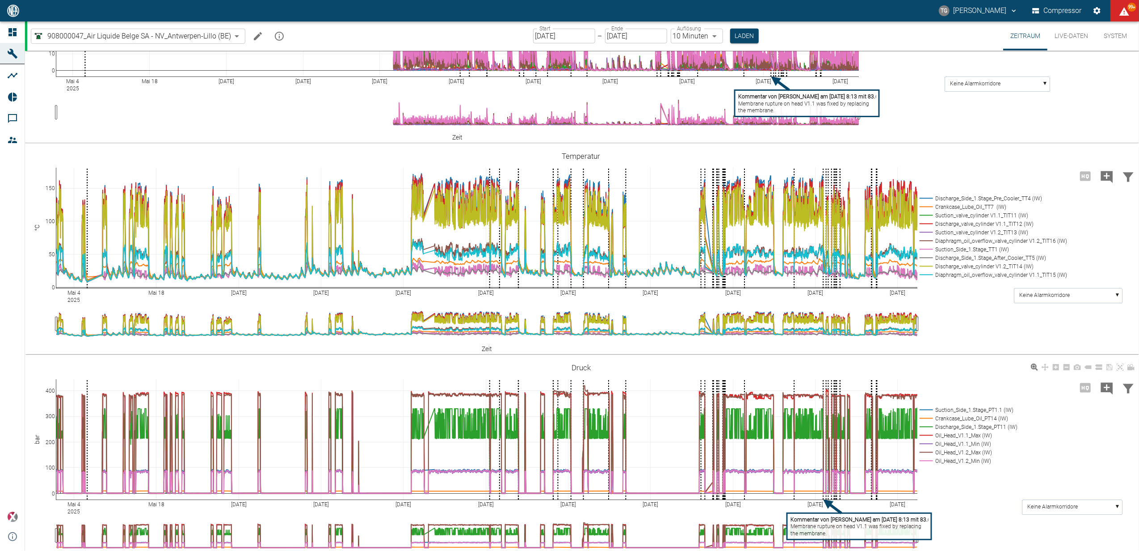
scroll to position [357, 0]
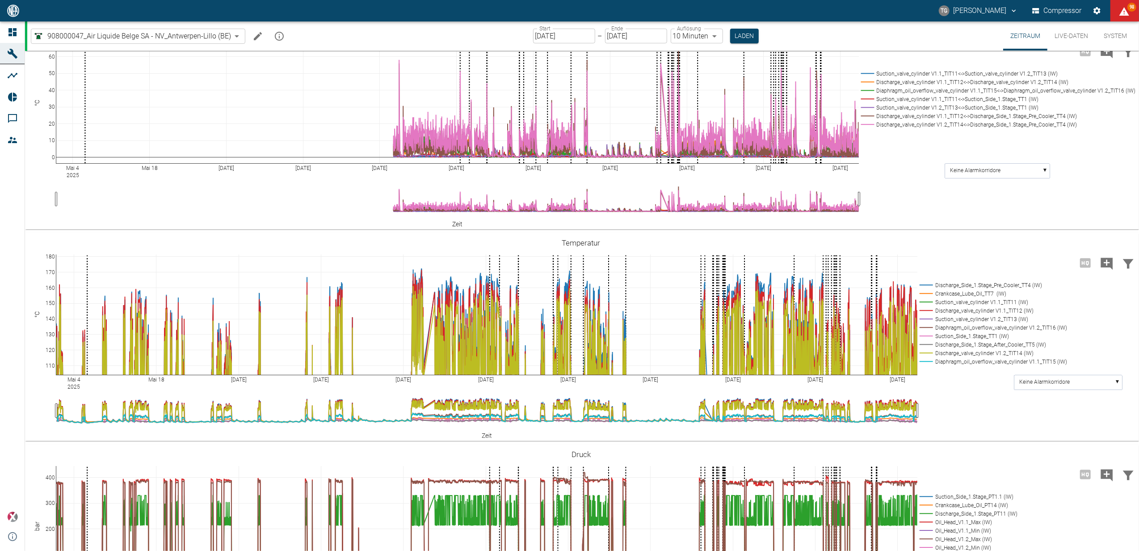
drag, startPoint x: 48, startPoint y: 468, endPoint x: 45, endPoint y: 499, distance: 30.5
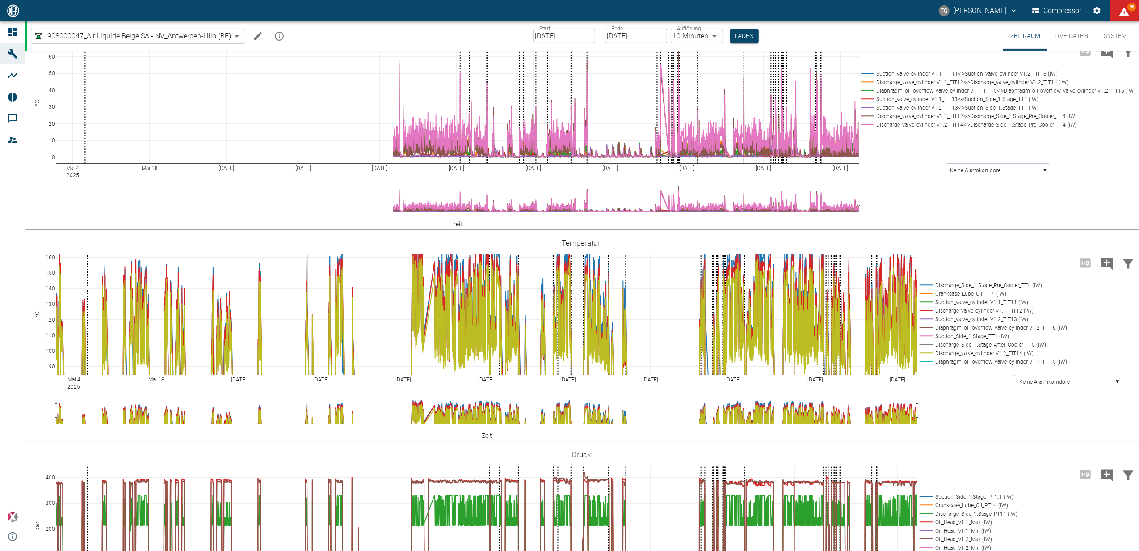
drag, startPoint x: 52, startPoint y: 412, endPoint x: 59, endPoint y: 382, distance: 31.2
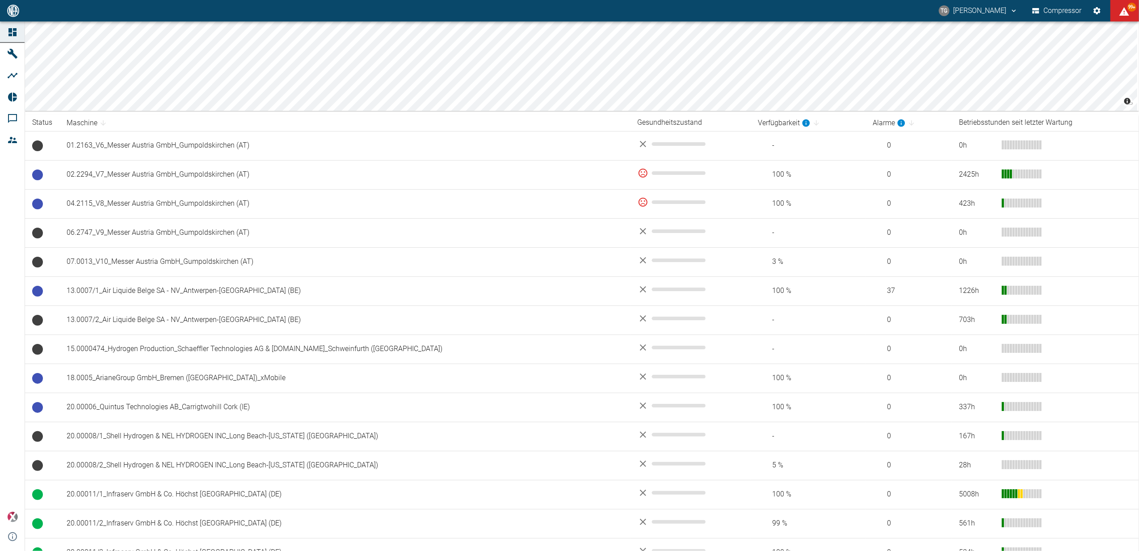
scroll to position [59, 0]
